Goal: Find contact information: Find contact information

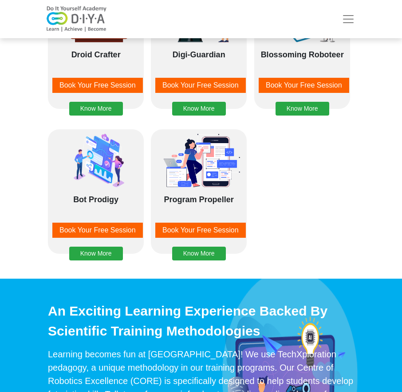
scroll to position [1155, 0]
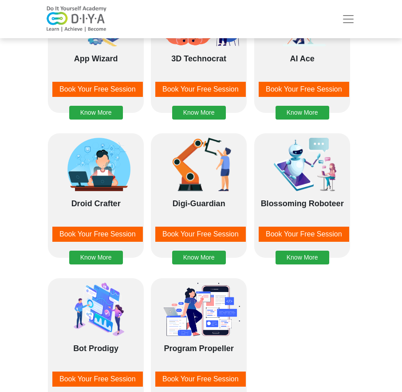
click at [353, 19] on span "Toggle navigation" at bounding box center [348, 18] width 13 height 13
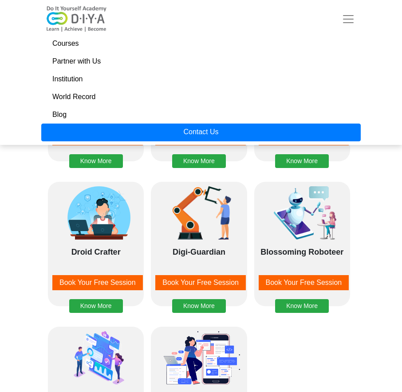
scroll to position [1022, 0]
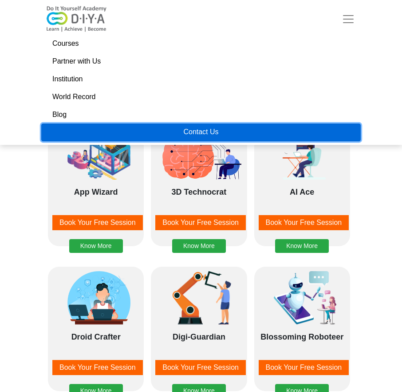
click at [151, 132] on link "Contact Us" at bounding box center [201, 132] width 320 height 18
click at [204, 130] on link "Contact Us" at bounding box center [201, 132] width 320 height 18
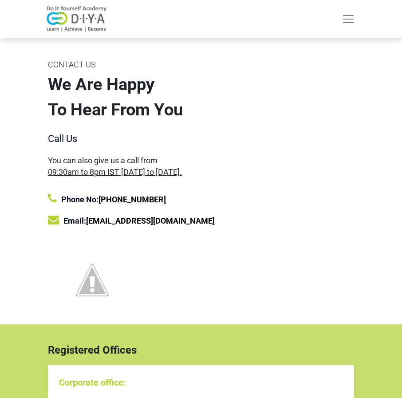
drag, startPoint x: 185, startPoint y: 203, endPoint x: 120, endPoint y: 203, distance: 65.3
click at [120, 203] on div "Phone No: [PHONE_NUMBER]" at bounding box center [201, 199] width 306 height 12
copy link "95959 18000"
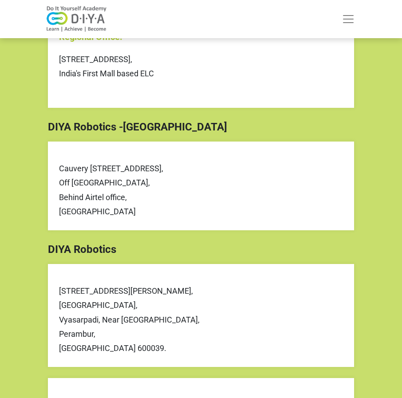
scroll to position [489, 0]
